Goal: Transaction & Acquisition: Purchase product/service

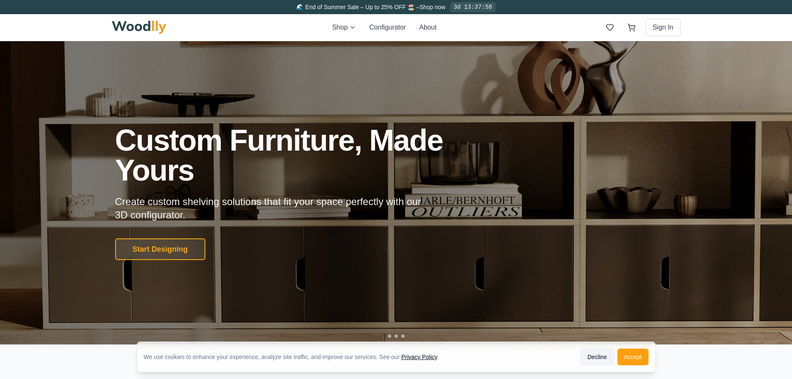
click at [600, 357] on button "Decline" at bounding box center [597, 356] width 34 height 17
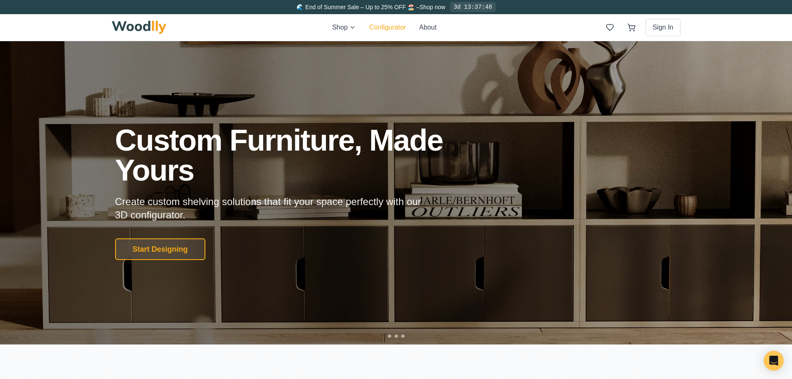
click at [377, 29] on button "Configurator" at bounding box center [387, 27] width 37 height 10
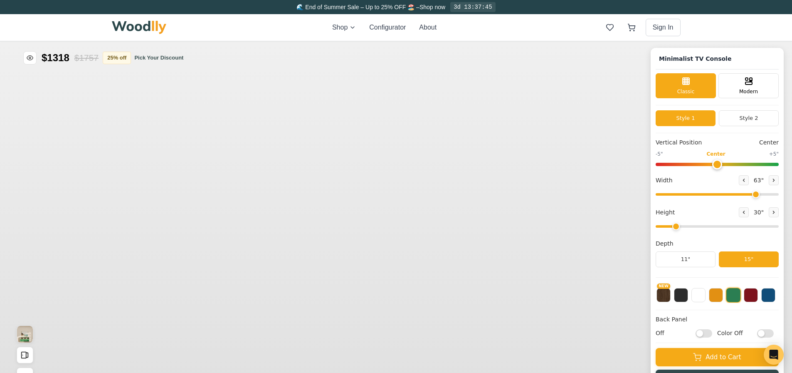
type input "63"
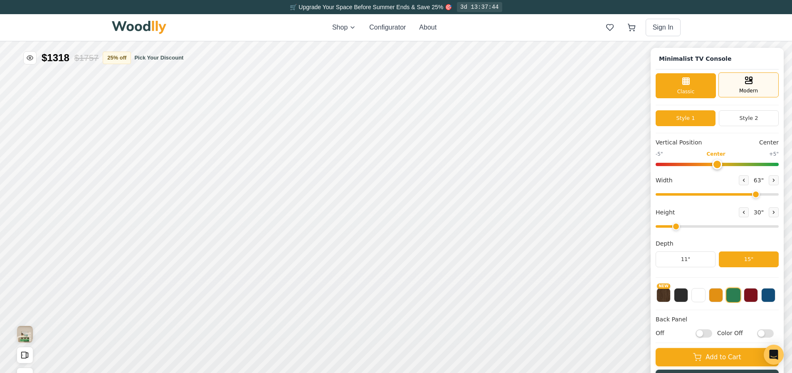
click at [745, 86] on div "Modern" at bounding box center [748, 84] width 60 height 25
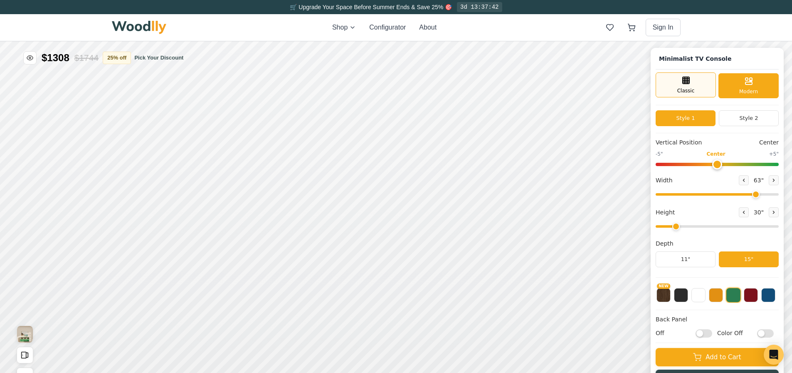
click at [716, 85] on div "Classic" at bounding box center [686, 84] width 60 height 25
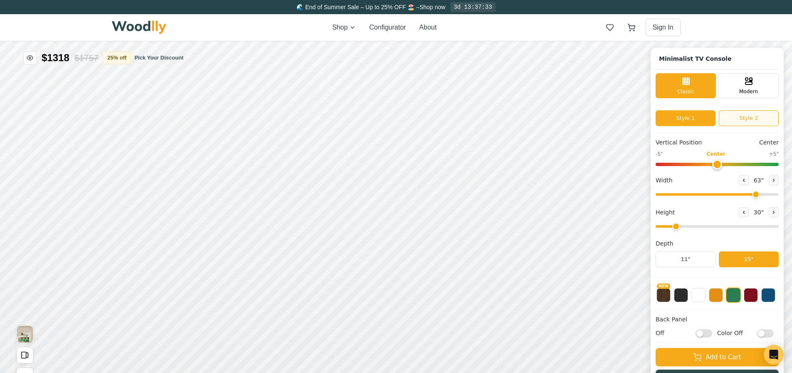
click at [744, 121] on button "Style 2" at bounding box center [749, 118] width 60 height 16
click at [701, 113] on button "Style 1" at bounding box center [686, 118] width 60 height 16
click at [665, 296] on button "NEW" at bounding box center [663, 294] width 14 height 14
click at [175, 242] on div "15"" at bounding box center [177, 242] width 10 height 9
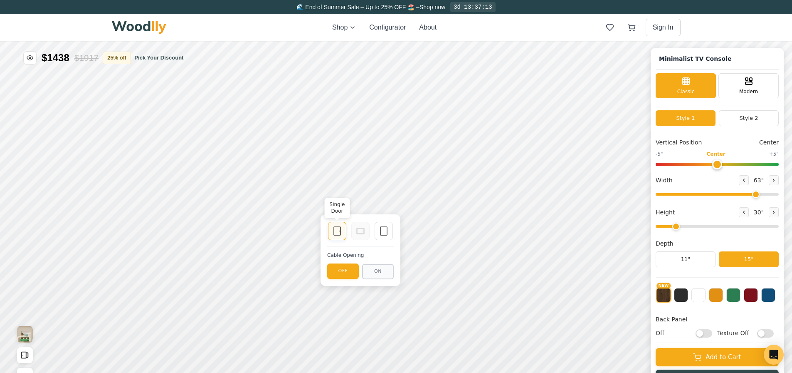
click at [336, 229] on icon at bounding box center [337, 231] width 10 height 10
click at [335, 233] on icon at bounding box center [337, 231] width 10 height 10
click at [368, 271] on button "ON" at bounding box center [378, 271] width 32 height 15
click at [390, 231] on div "Empty Space" at bounding box center [384, 231] width 18 height 18
click at [336, 232] on icon at bounding box center [337, 231] width 10 height 10
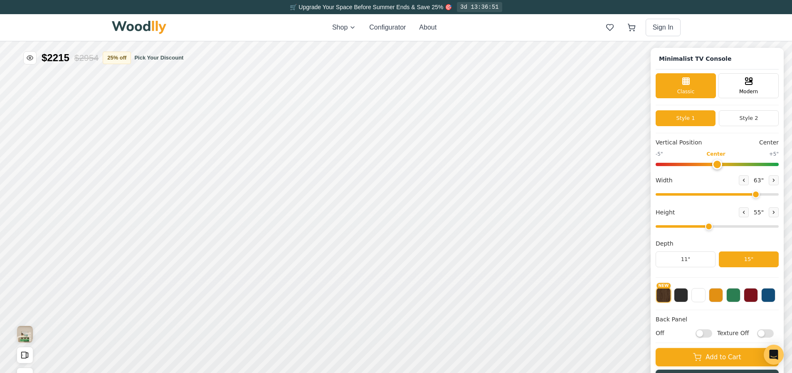
drag, startPoint x: 682, startPoint y: 228, endPoint x: 712, endPoint y: 226, distance: 30.4
type input "4"
click at [712, 226] on input "range" at bounding box center [717, 226] width 123 height 2
type input "0"
drag, startPoint x: 721, startPoint y: 165, endPoint x: 725, endPoint y: 164, distance: 4.3
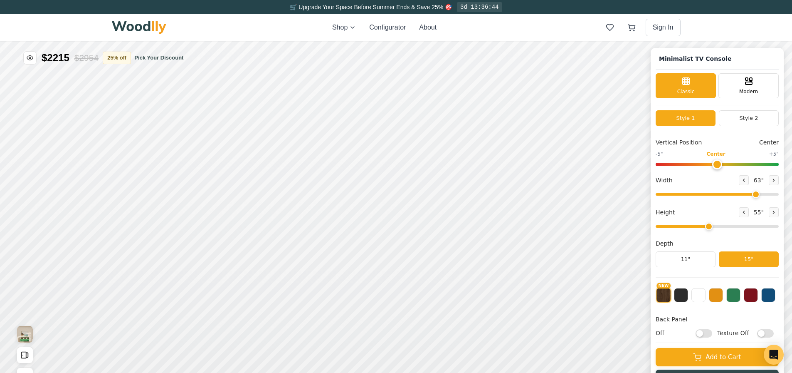
click at [725, 164] on input "range" at bounding box center [717, 164] width 123 height 3
click at [745, 126] on button "Style 2" at bounding box center [749, 118] width 60 height 16
click at [711, 121] on button "Style 1" at bounding box center [686, 118] width 60 height 16
click at [718, 56] on h1 "Minimalist TV Console" at bounding box center [695, 59] width 79 height 12
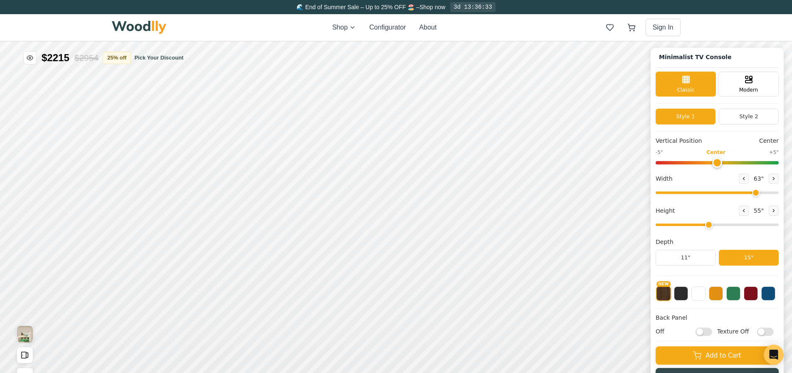
scroll to position [3, 0]
click at [706, 330] on input "Off" at bounding box center [704, 331] width 17 height 8
click at [710, 332] on input "On" at bounding box center [704, 331] width 17 height 8
click at [709, 332] on input "Off" at bounding box center [704, 331] width 17 height 8
checkbox input "true"
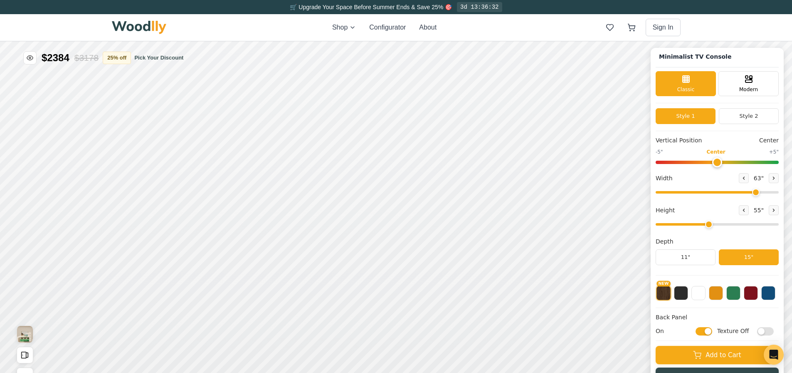
click at [769, 328] on input "Texture Off" at bounding box center [765, 331] width 17 height 8
checkbox input "true"
click at [711, 333] on input "On" at bounding box center [704, 331] width 17 height 8
checkbox input "false"
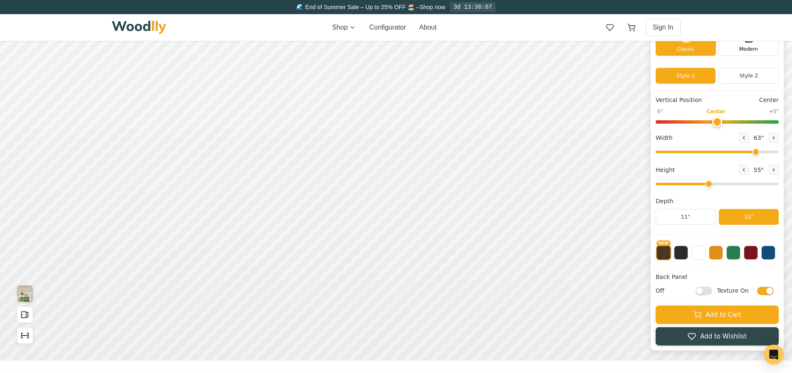
scroll to position [83, 0]
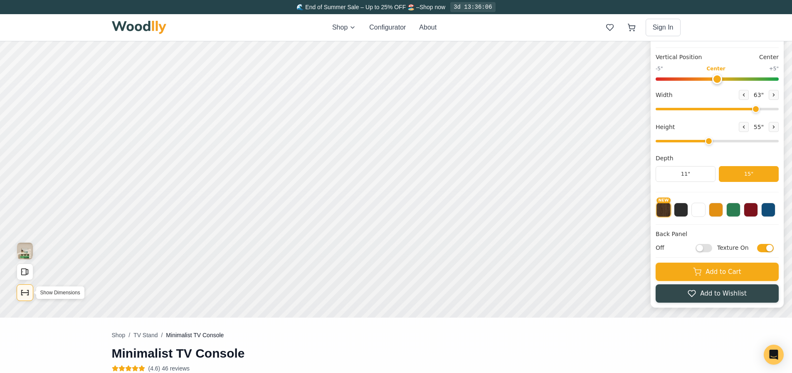
click at [20, 291] on icon "Show Dimensions" at bounding box center [24, 292] width 9 height 9
click at [32, 267] on button "Open All Doors and Drawers" at bounding box center [25, 271] width 17 height 17
click at [30, 267] on button "Close All Doors and Drawers" at bounding box center [25, 271] width 17 height 17
click at [27, 292] on icon "Show Dimensions" at bounding box center [25, 292] width 7 height 0
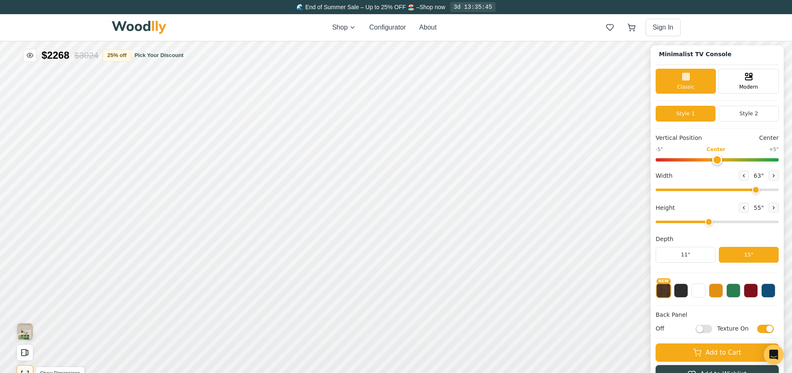
scroll to position [0, 0]
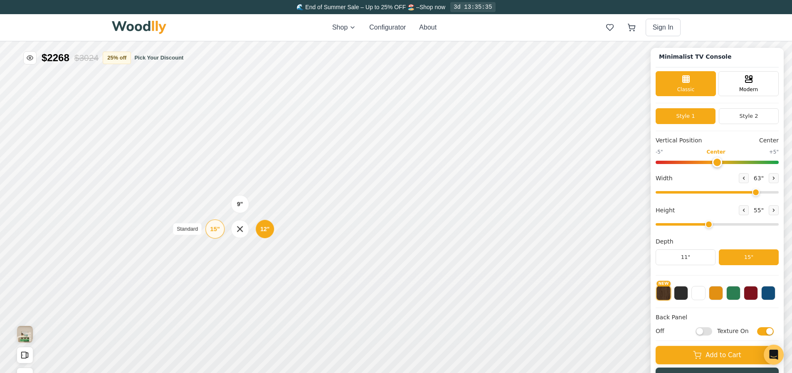
click at [206, 231] on div "15" Standard" at bounding box center [214, 228] width 19 height 19
drag, startPoint x: 713, startPoint y: 224, endPoint x: 693, endPoint y: 220, distance: 20.3
type input "3"
click at [693, 223] on input "range" at bounding box center [717, 224] width 123 height 2
click at [352, 199] on rect at bounding box center [353, 194] width 7 height 8
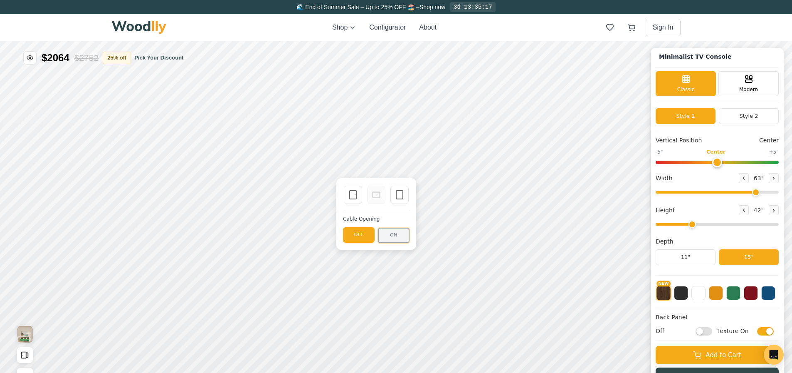
click at [394, 235] on button "ON" at bounding box center [394, 234] width 32 height 15
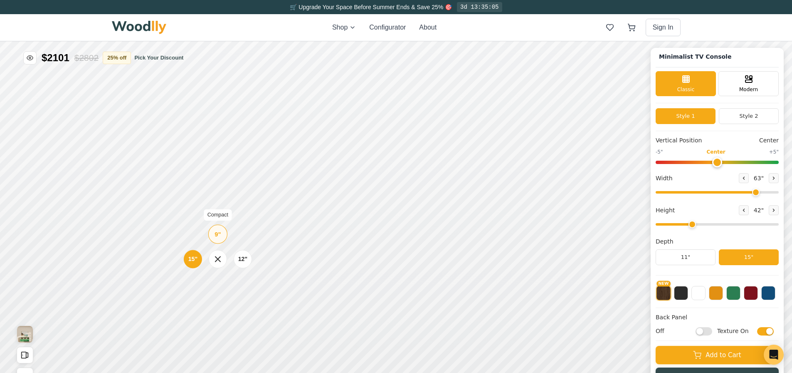
click at [215, 236] on div "9"" at bounding box center [218, 233] width 6 height 9
click at [364, 250] on div "Drawer" at bounding box center [359, 252] width 18 height 18
click at [228, 265] on div "12" Medium" at bounding box center [234, 263] width 19 height 19
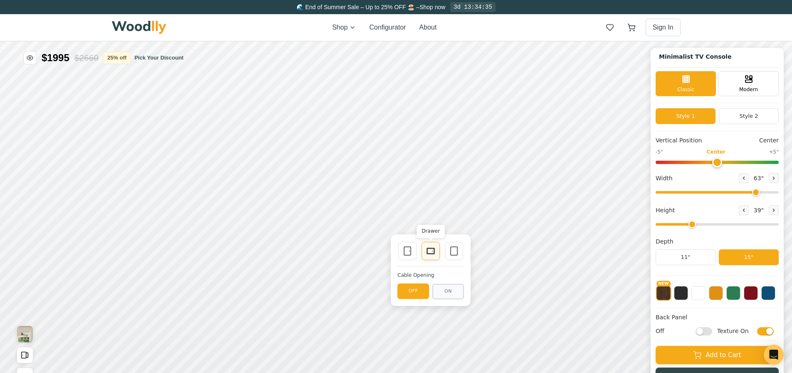
click at [437, 251] on div "Drawer" at bounding box center [431, 251] width 18 height 18
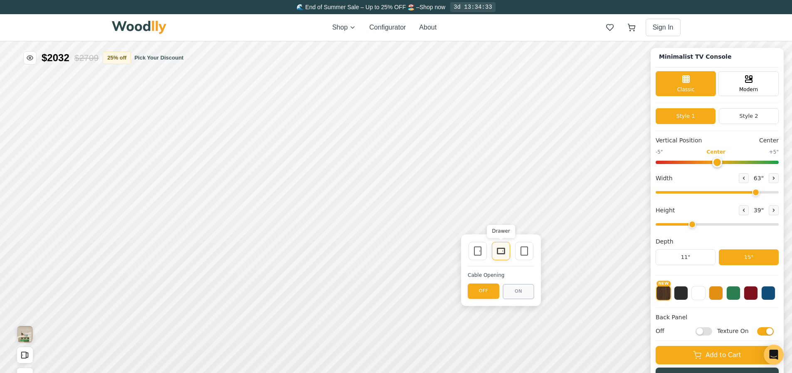
click at [502, 250] on icon at bounding box center [501, 251] width 10 height 10
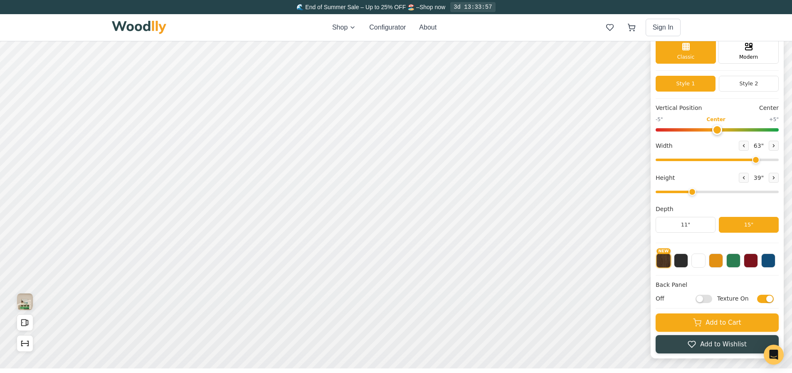
scroll to position [42, 0]
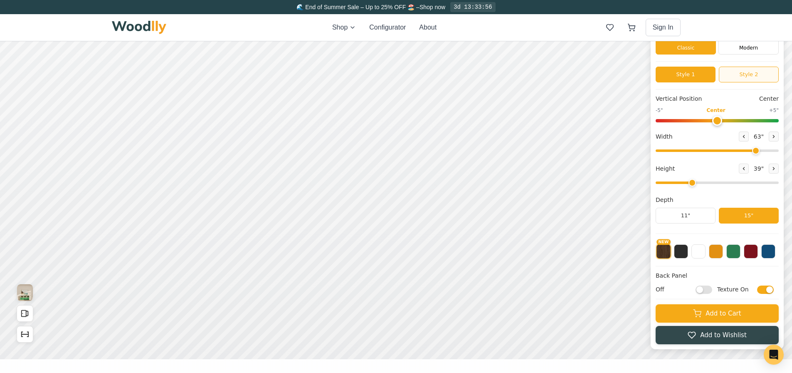
click at [745, 81] on div "Style 1 Style 2" at bounding box center [717, 78] width 123 height 23
click at [748, 74] on button "Style 2" at bounding box center [749, 75] width 60 height 16
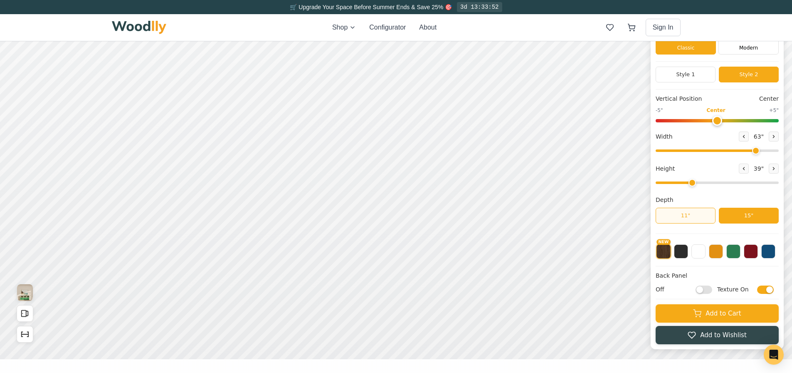
click at [704, 218] on button "11"" at bounding box center [686, 215] width 60 height 16
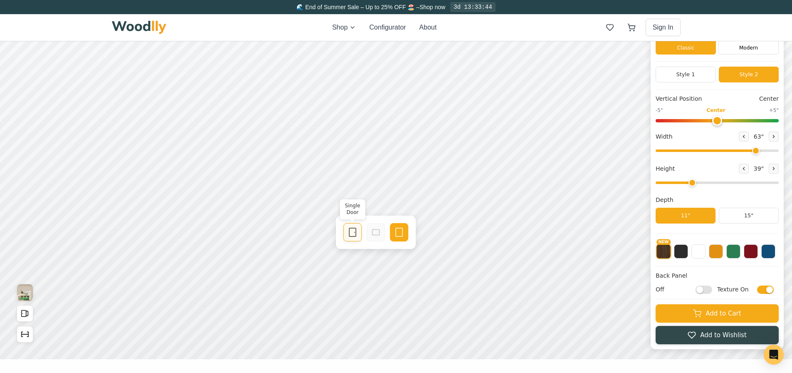
click at [358, 236] on div "Single Door" at bounding box center [352, 232] width 18 height 18
drag, startPoint x: 454, startPoint y: 215, endPoint x: 423, endPoint y: 215, distance: 30.4
click at [423, 215] on div "Single Door Empty Space" at bounding box center [428, 209] width 67 height 20
click at [209, 197] on div "9"" at bounding box center [212, 198] width 6 height 9
click at [187, 218] on div "15"" at bounding box center [187, 220] width 10 height 9
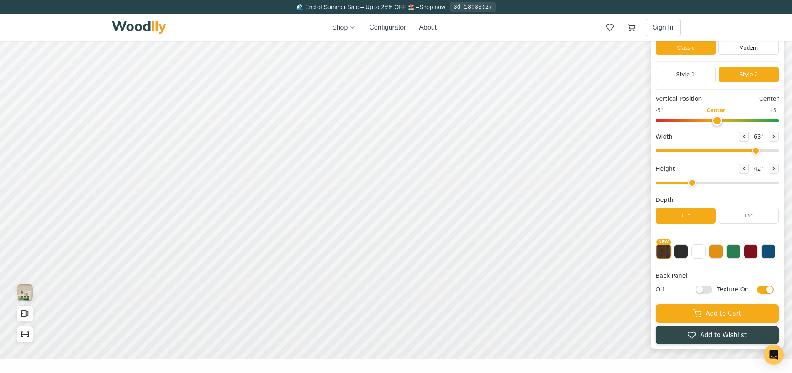
click at [741, 225] on div "Vertical Position Center -5" Center +5" Width 63 " Height 42 " Depth 11" 15"" at bounding box center [717, 163] width 123 height 139
click at [740, 216] on button "15"" at bounding box center [749, 215] width 60 height 16
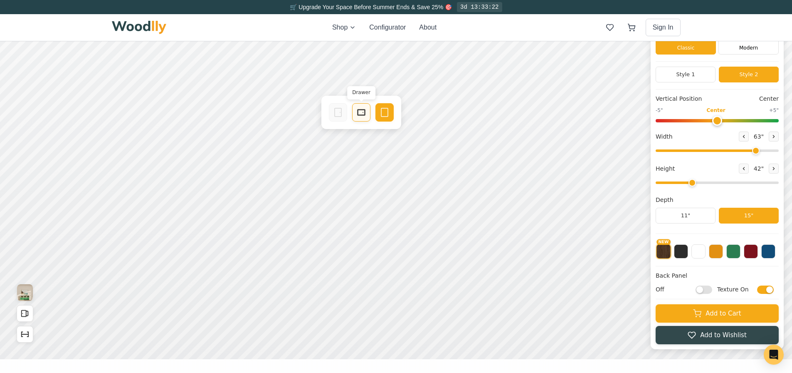
click at [367, 117] on div "Drawer" at bounding box center [361, 112] width 18 height 18
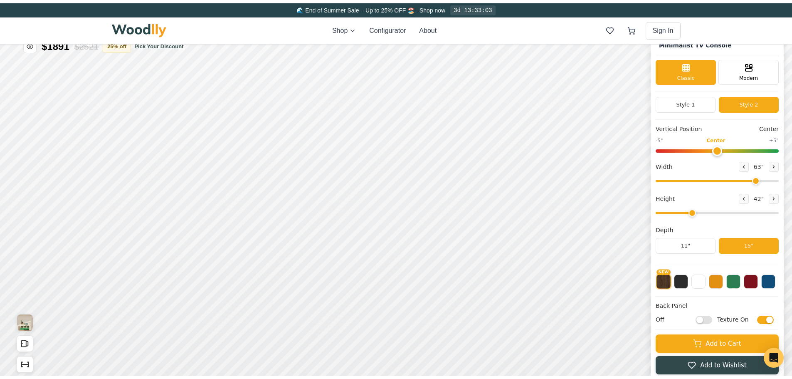
scroll to position [0, 0]
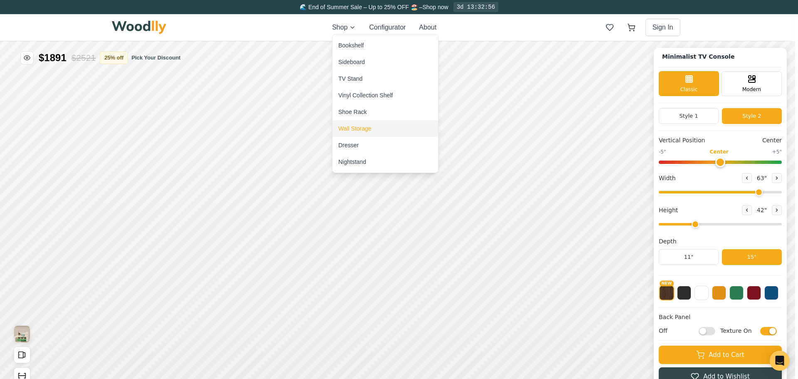
click at [376, 131] on div "Wall Storage" at bounding box center [386, 128] width 106 height 17
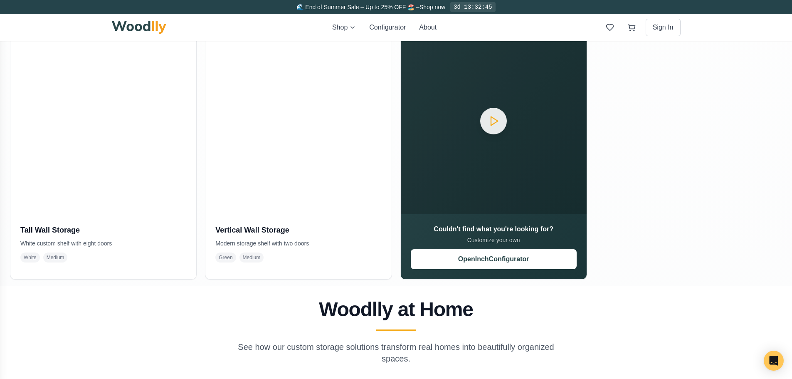
scroll to position [291, 0]
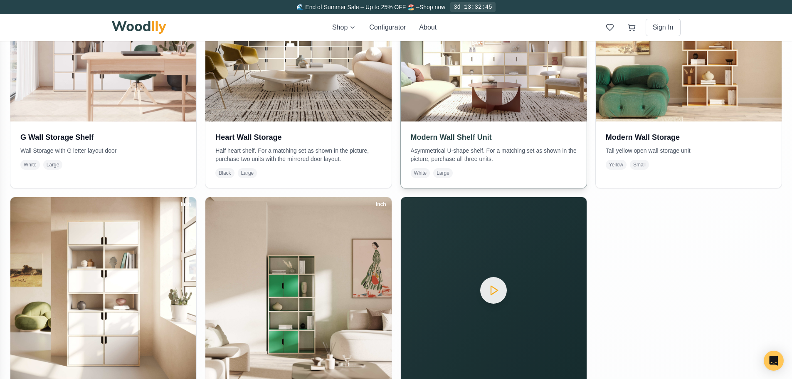
click at [486, 68] on img at bounding box center [493, 28] width 195 height 195
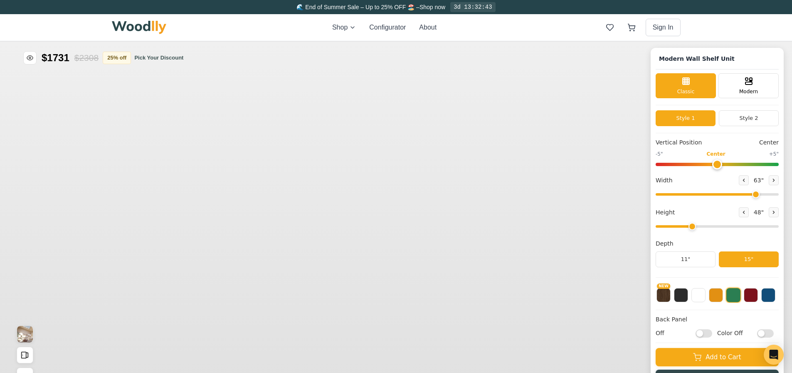
type input "63"
type input "3"
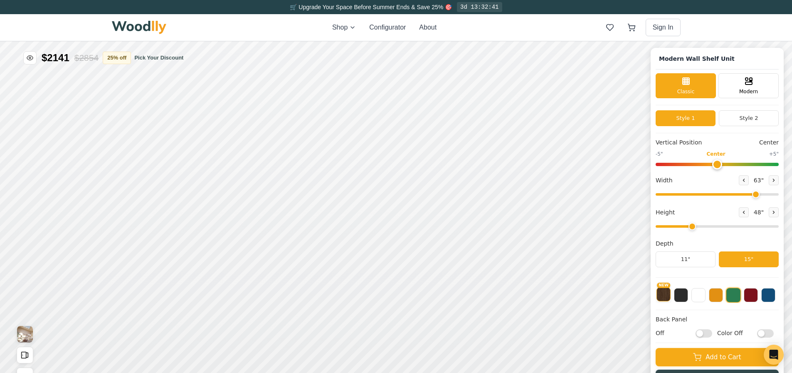
click at [671, 299] on button "NEW" at bounding box center [663, 294] width 14 height 14
click at [723, 298] on button at bounding box center [716, 294] width 14 height 14
click at [775, 296] on button at bounding box center [768, 294] width 14 height 14
click at [758, 296] on button at bounding box center [751, 294] width 14 height 14
click at [738, 296] on button at bounding box center [733, 294] width 14 height 14
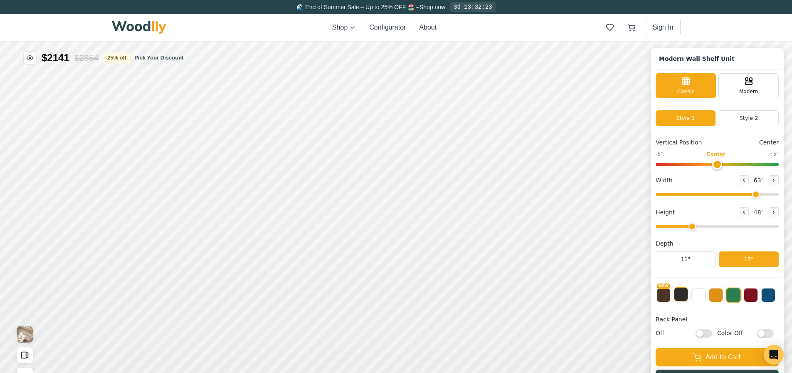
click at [683, 291] on button at bounding box center [681, 294] width 14 height 14
click at [668, 296] on button "NEW" at bounding box center [663, 294] width 14 height 14
click at [760, 115] on button "Style 2" at bounding box center [749, 118] width 60 height 16
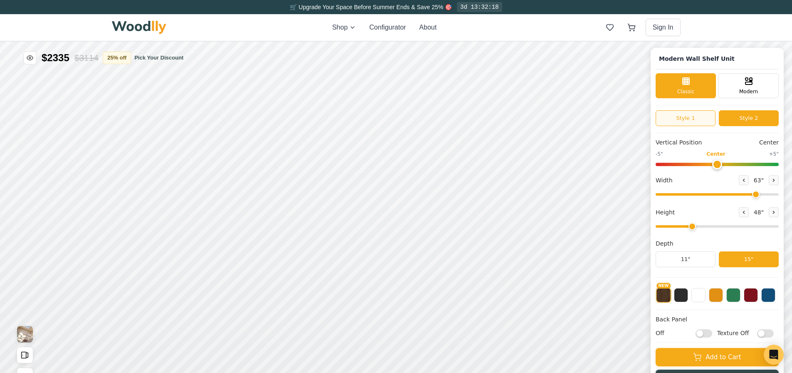
click at [684, 118] on button "Style 1" at bounding box center [686, 118] width 60 height 16
click at [745, 121] on button "Style 2" at bounding box center [749, 118] width 60 height 16
click at [702, 120] on button "Style 1" at bounding box center [686, 118] width 60 height 16
click at [758, 116] on button "Style 2" at bounding box center [749, 118] width 60 height 16
click at [694, 118] on button "Style 1" at bounding box center [686, 118] width 60 height 16
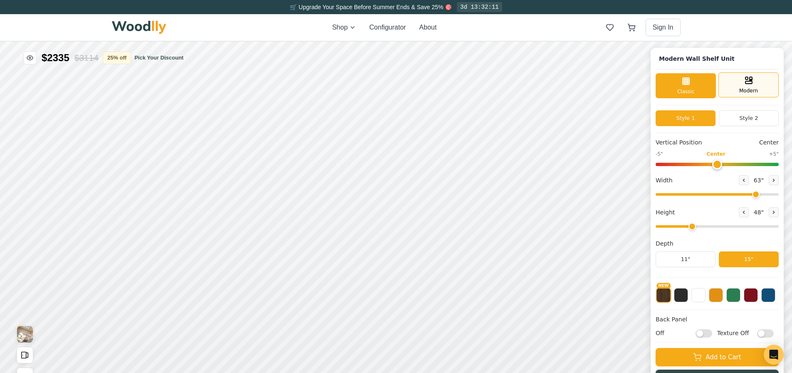
click at [742, 87] on div "Modern" at bounding box center [748, 84] width 60 height 25
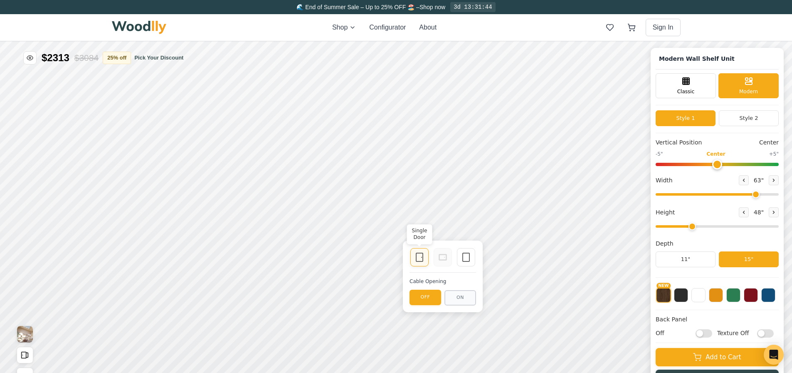
click at [415, 263] on div "Single Door" at bounding box center [419, 257] width 18 height 18
click at [421, 262] on div "Single Door" at bounding box center [419, 257] width 18 height 18
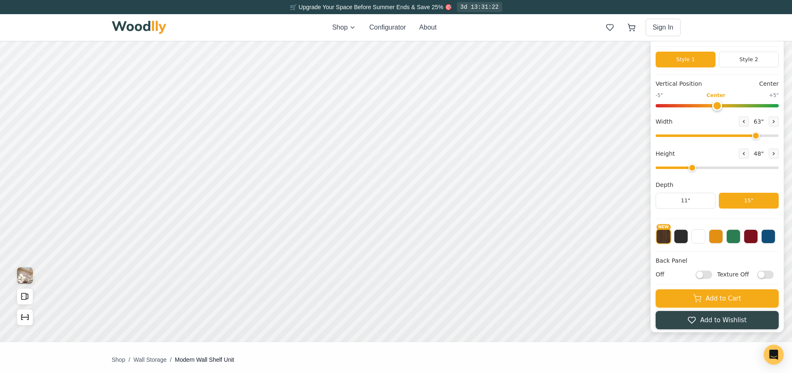
scroll to position [83, 0]
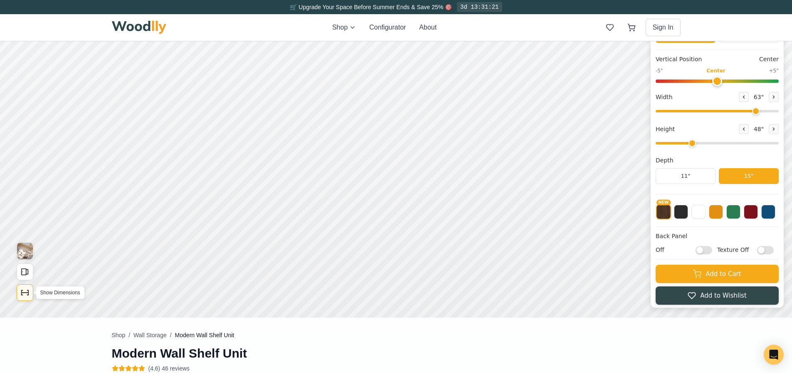
click at [27, 288] on icon "Show Dimensions" at bounding box center [24, 292] width 9 height 9
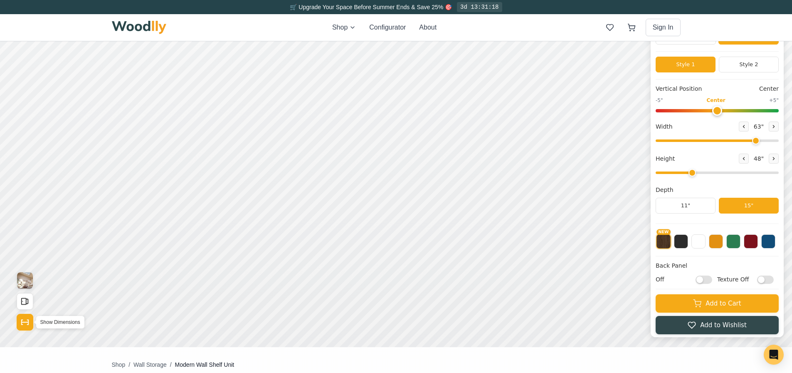
scroll to position [42, 0]
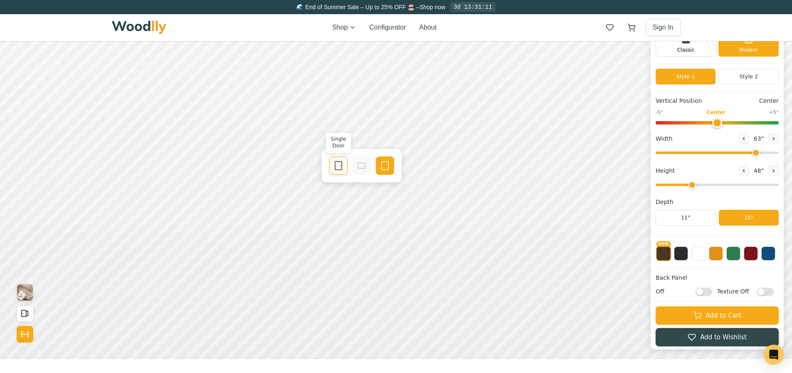
click at [345, 172] on div "Single Door" at bounding box center [338, 165] width 18 height 18
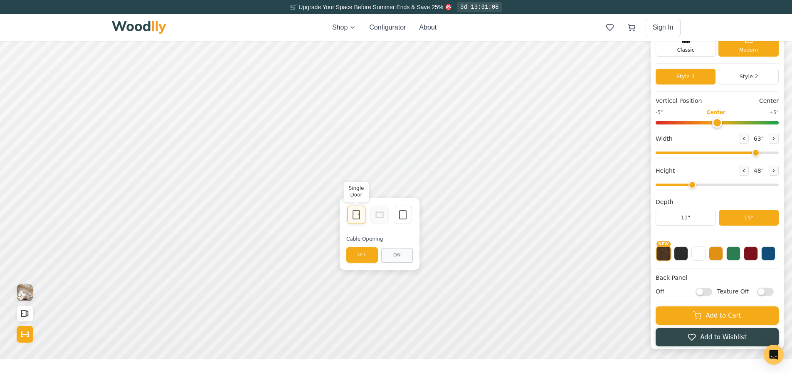
click at [362, 218] on div "Single Door" at bounding box center [356, 214] width 18 height 18
click at [405, 218] on icon at bounding box center [403, 215] width 10 height 10
click at [355, 212] on icon at bounding box center [356, 215] width 10 height 10
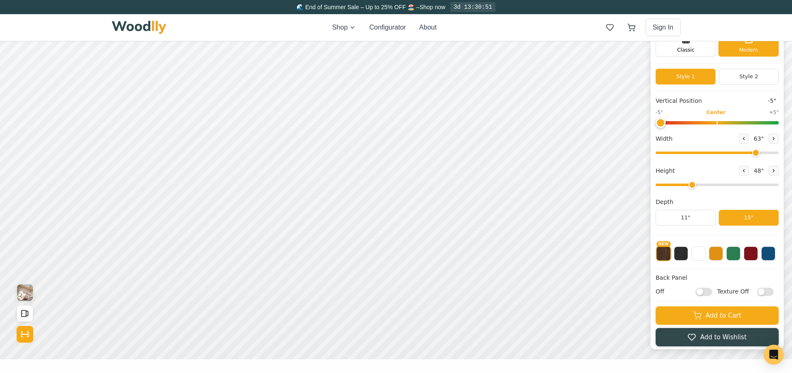
drag, startPoint x: 724, startPoint y: 122, endPoint x: 654, endPoint y: 126, distance: 69.6
click at [656, 124] on input "range" at bounding box center [717, 122] width 123 height 3
drag, startPoint x: 668, startPoint y: 119, endPoint x: 863, endPoint y: 105, distance: 195.9
click at [779, 121] on input "range" at bounding box center [717, 122] width 123 height 3
click at [701, 50] on div "Classic" at bounding box center [686, 43] width 60 height 25
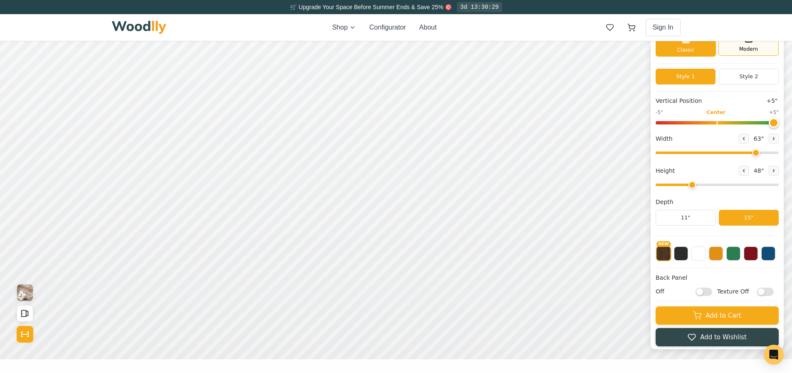
click at [748, 44] on icon at bounding box center [749, 39] width 10 height 10
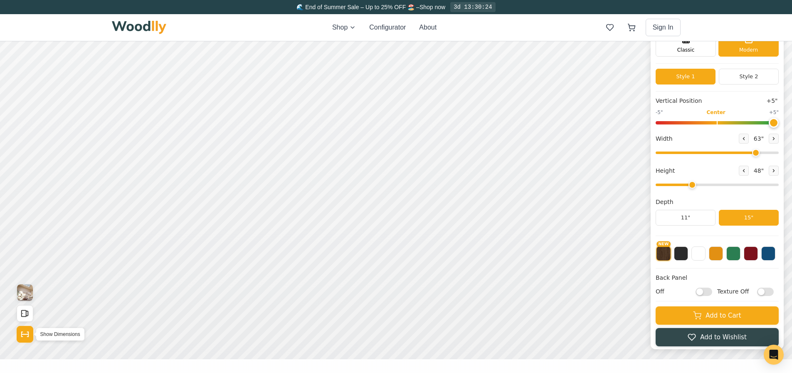
click at [22, 333] on icon "Show Dimensions" at bounding box center [24, 333] width 9 height 9
click at [706, 253] on button at bounding box center [698, 252] width 14 height 14
click at [671, 254] on button "NEW" at bounding box center [663, 252] width 14 height 14
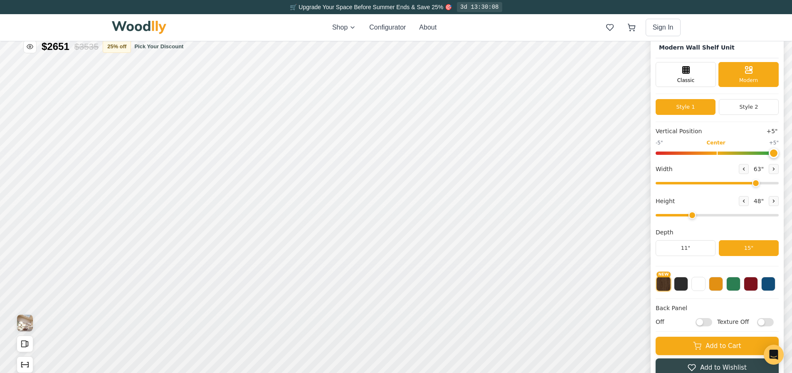
scroll to position [0, 0]
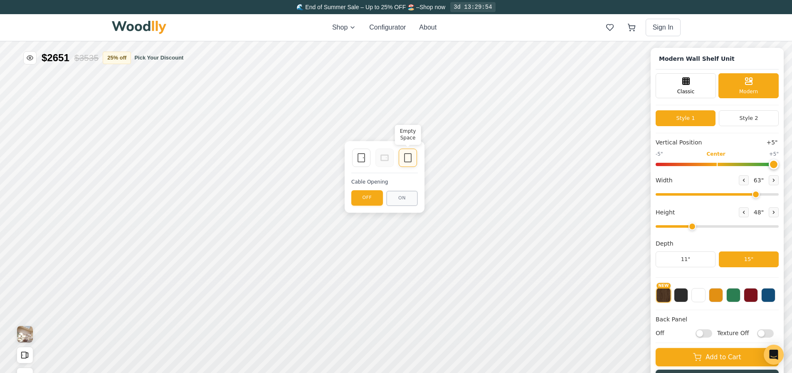
click at [411, 157] on rect at bounding box center [408, 157] width 7 height 8
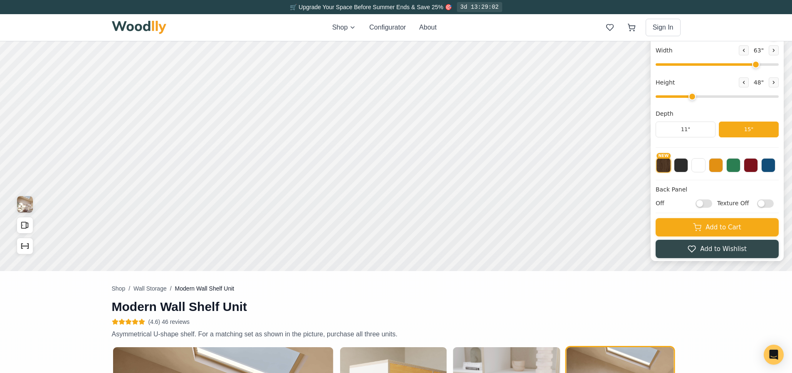
scroll to position [125, 0]
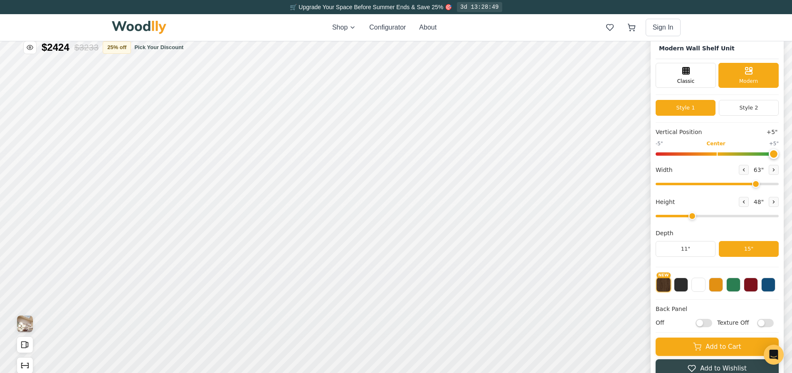
scroll to position [0, 0]
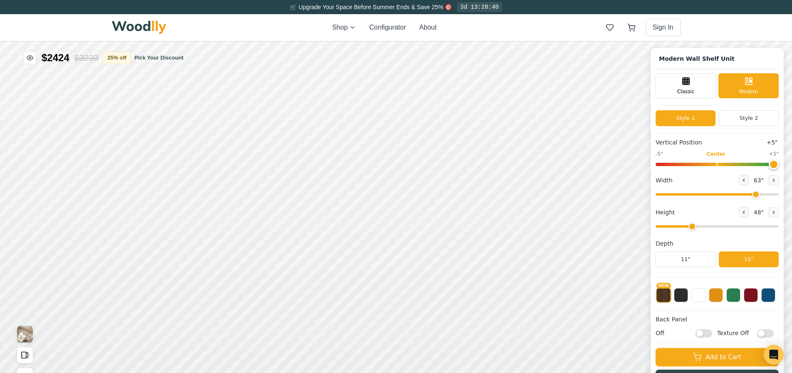
click at [758, 193] on input "range" at bounding box center [717, 194] width 123 height 2
drag, startPoint x: 777, startPoint y: 165, endPoint x: 566, endPoint y: 165, distance: 211.2
click at [656, 165] on input "range" at bounding box center [717, 164] width 123 height 3
drag, startPoint x: 669, startPoint y: 165, endPoint x: 733, endPoint y: 168, distance: 63.7
type input "5"
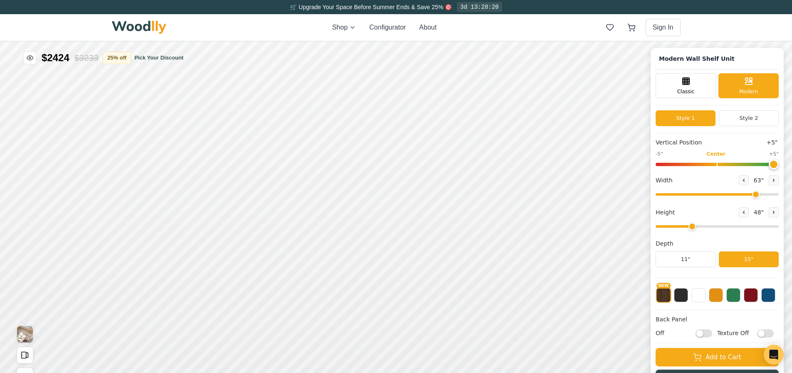
click at [779, 163] on input "range" at bounding box center [717, 164] width 123 height 3
click at [473, 155] on icon at bounding box center [478, 156] width 10 height 10
click at [461, 209] on rect at bounding box center [464, 208] width 7 height 8
click at [520, 206] on div "Empty Space" at bounding box center [511, 208] width 18 height 18
click at [467, 215] on div "Single Door" at bounding box center [465, 208] width 18 height 18
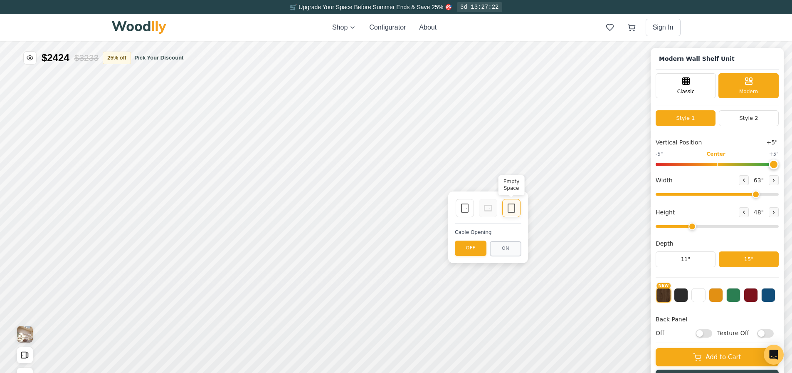
click at [509, 203] on icon at bounding box center [511, 208] width 10 height 10
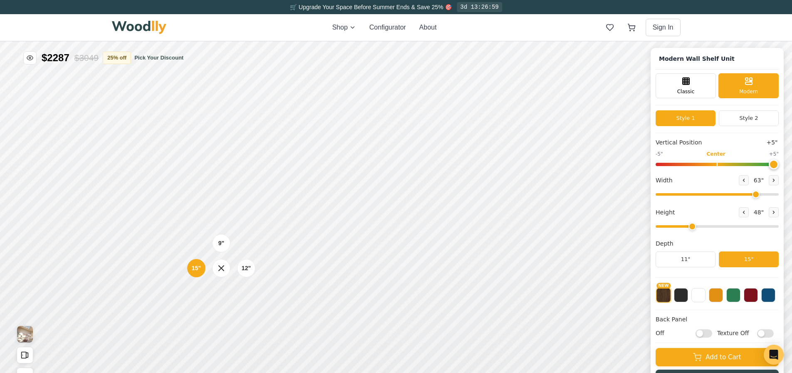
click at [256, 304] on div "9" 12" 15"" at bounding box center [333, 220] width 917 height 359
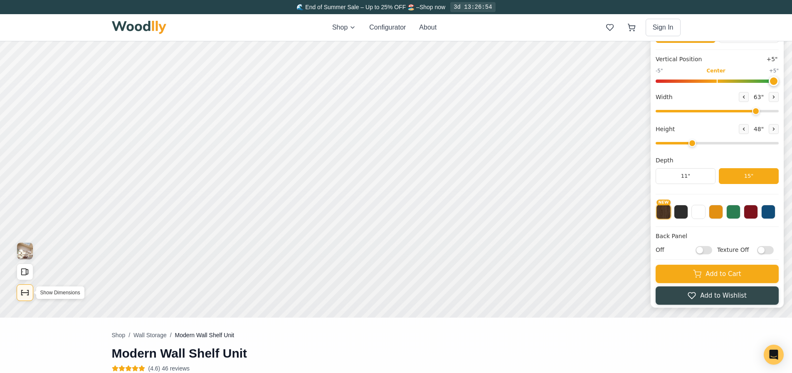
click at [23, 292] on icon "Show Dimensions" at bounding box center [25, 292] width 7 height 0
